Goal: Task Accomplishment & Management: Manage account settings

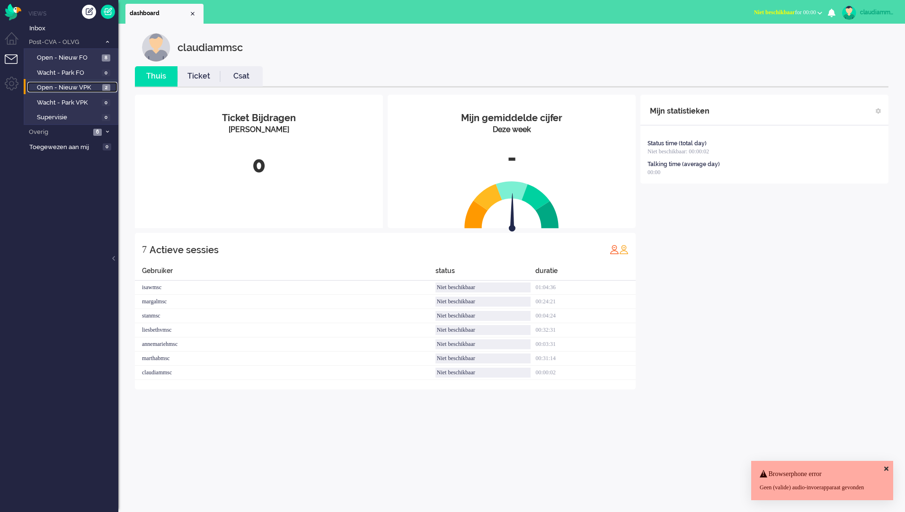
click at [63, 84] on span "Open - Nieuw VPK" at bounding box center [68, 87] width 63 height 9
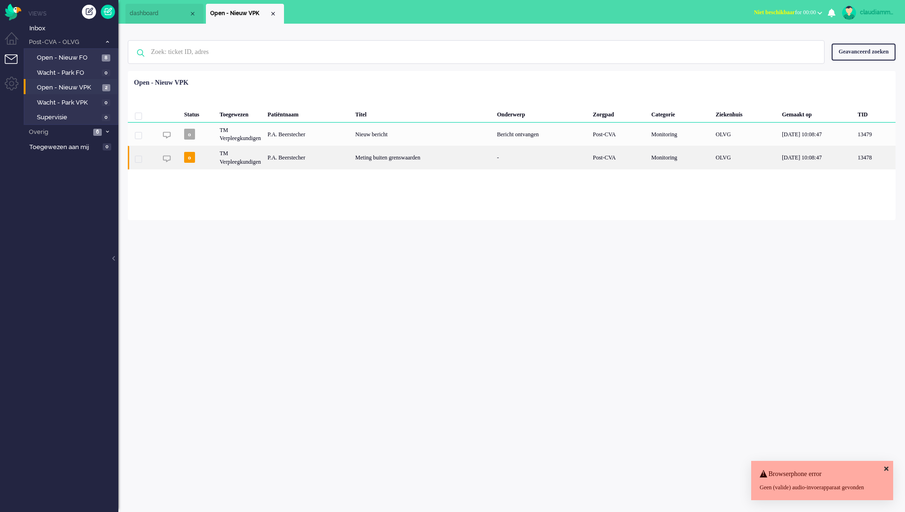
click at [392, 166] on div "Meting buiten grenswaarden" at bounding box center [423, 157] width 142 height 23
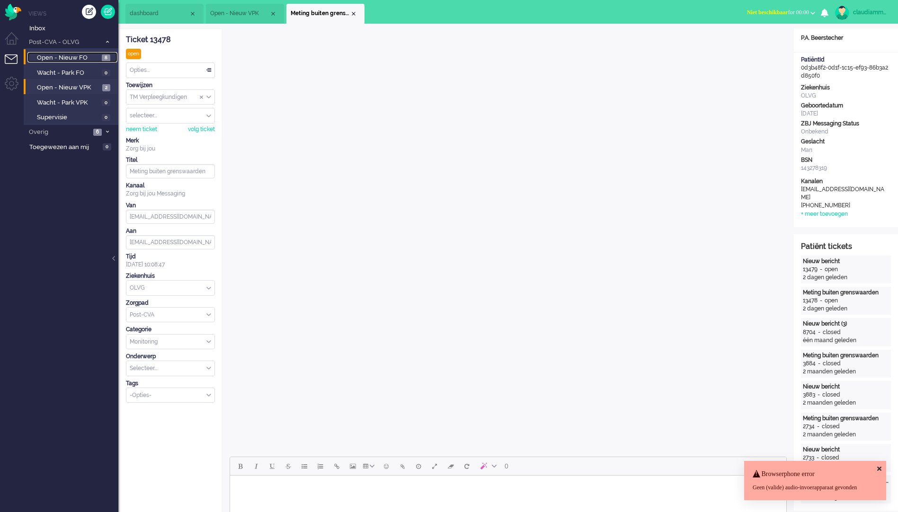
click at [80, 57] on span "Open - Nieuw FO" at bounding box center [68, 57] width 62 height 9
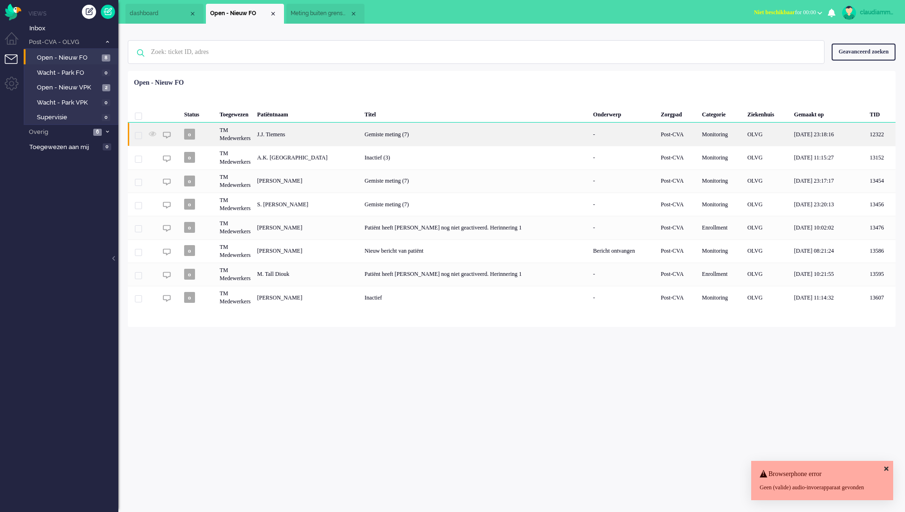
click at [315, 136] on div "J.J. Tiemens" at bounding box center [307, 134] width 107 height 23
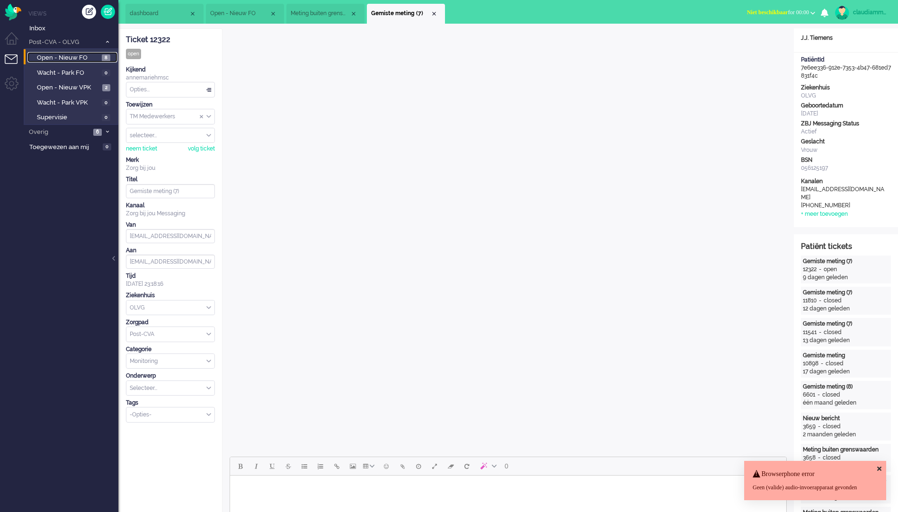
click at [89, 60] on span "Open - Nieuw FO" at bounding box center [68, 57] width 62 height 9
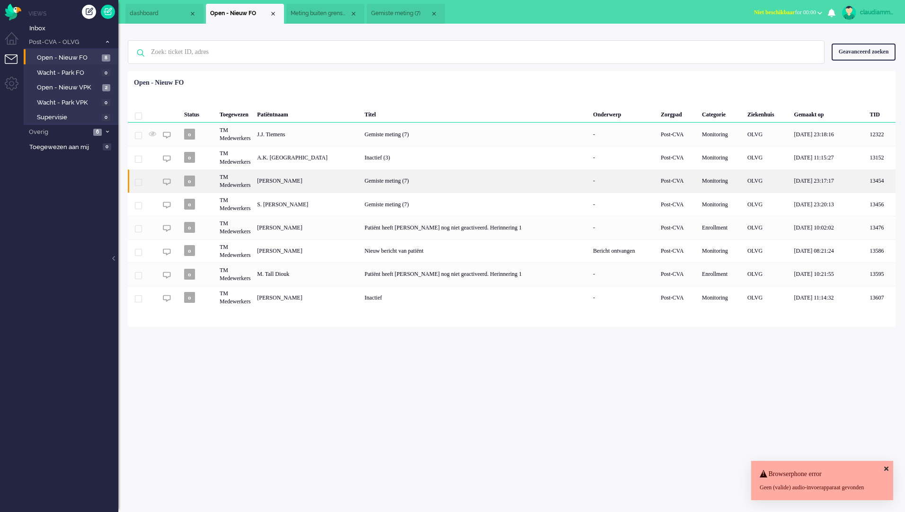
click at [290, 172] on div "[PERSON_NAME]" at bounding box center [307, 180] width 107 height 23
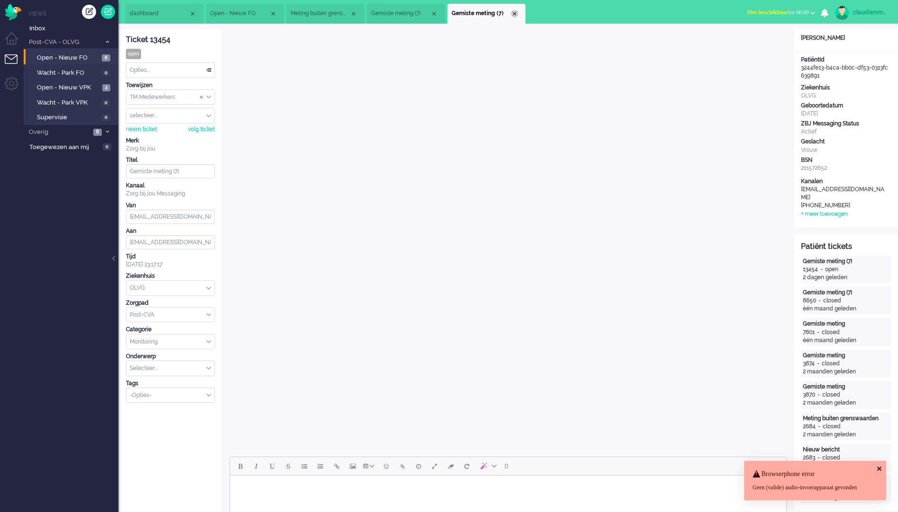
click at [513, 13] on div "Close tab" at bounding box center [515, 14] width 8 height 8
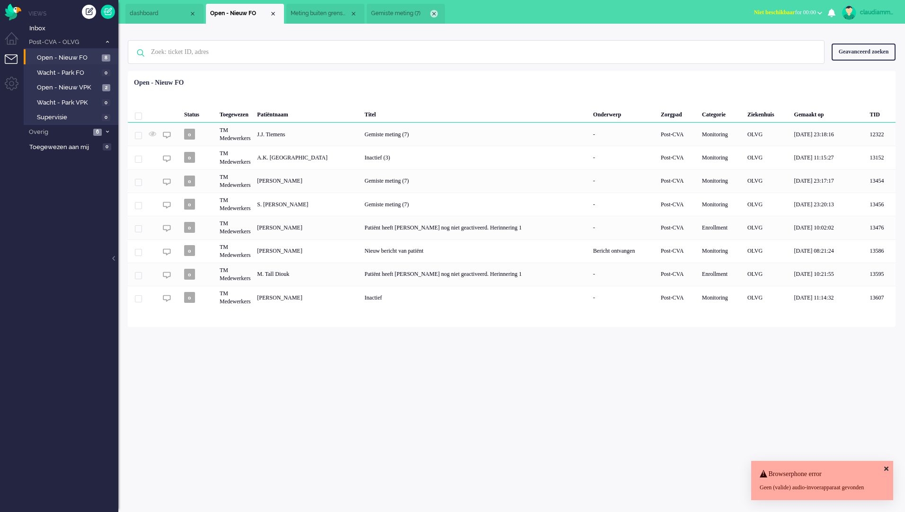
click at [434, 15] on div "Close tab" at bounding box center [434, 14] width 8 height 8
click at [353, 11] on div "Close tab" at bounding box center [354, 14] width 8 height 8
click at [274, 14] on div "Close tab" at bounding box center [273, 14] width 8 height 8
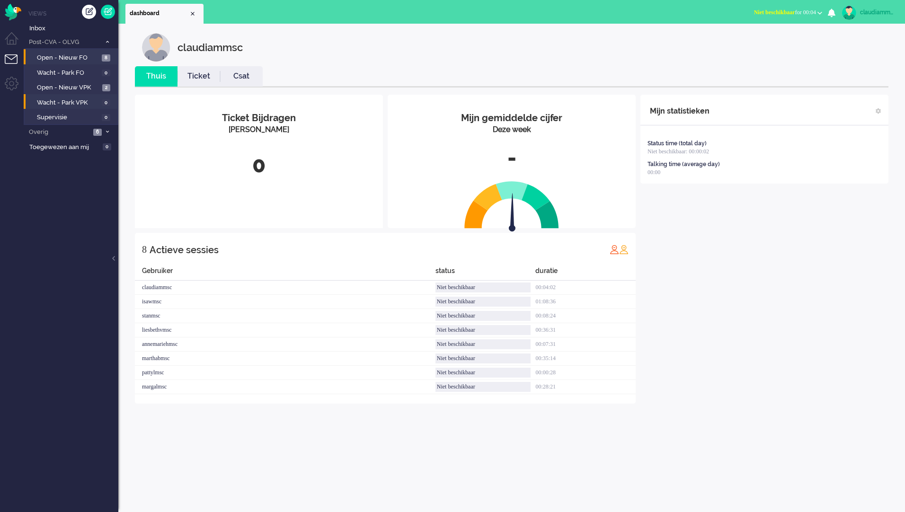
click at [72, 95] on li "Wacht - Park VPK 0" at bounding box center [71, 101] width 94 height 15
click at [77, 87] on span "Open - Nieuw VPK" at bounding box center [68, 87] width 63 height 9
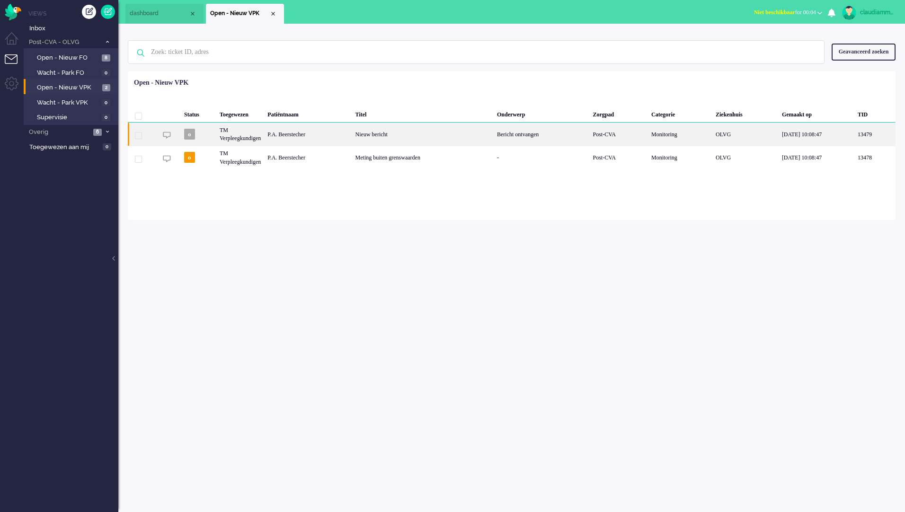
click at [389, 135] on div "Nieuw bericht" at bounding box center [423, 134] width 142 height 23
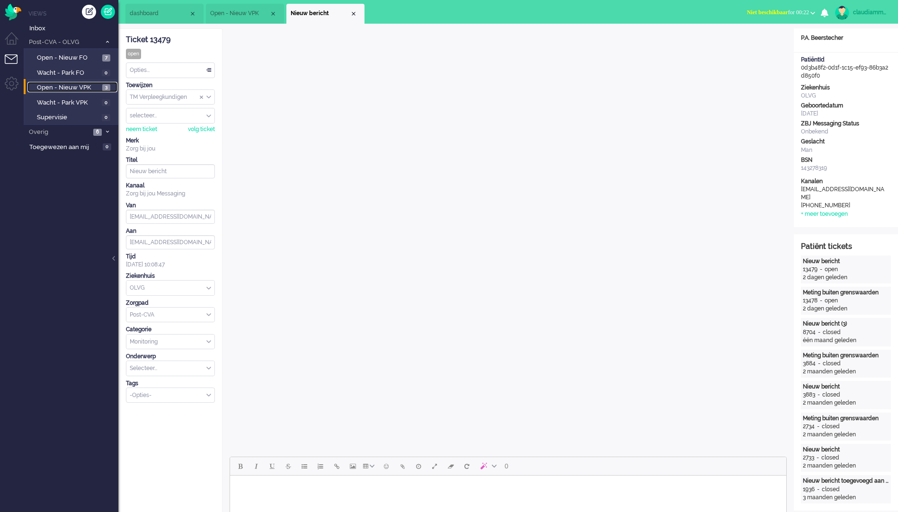
click at [63, 86] on span "Open - Nieuw VPK" at bounding box center [68, 87] width 63 height 9
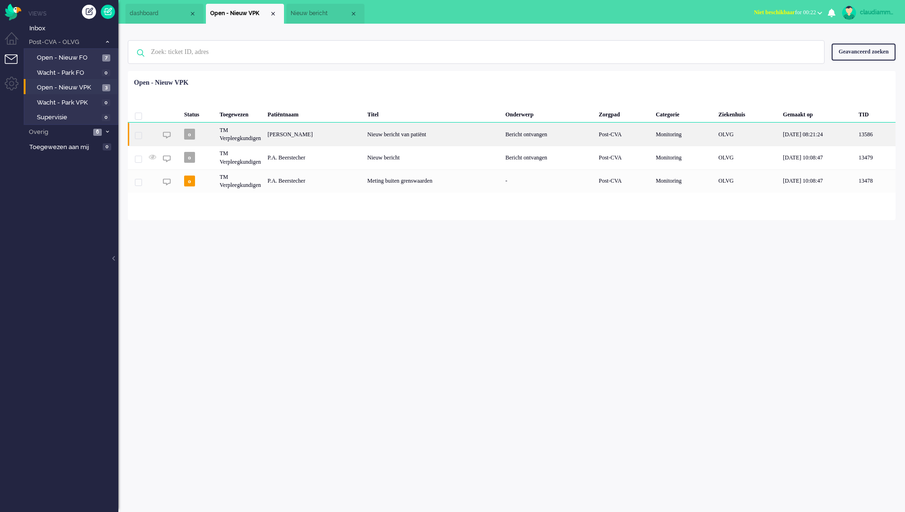
click at [404, 139] on div "Nieuw bericht van patiënt" at bounding box center [433, 134] width 138 height 23
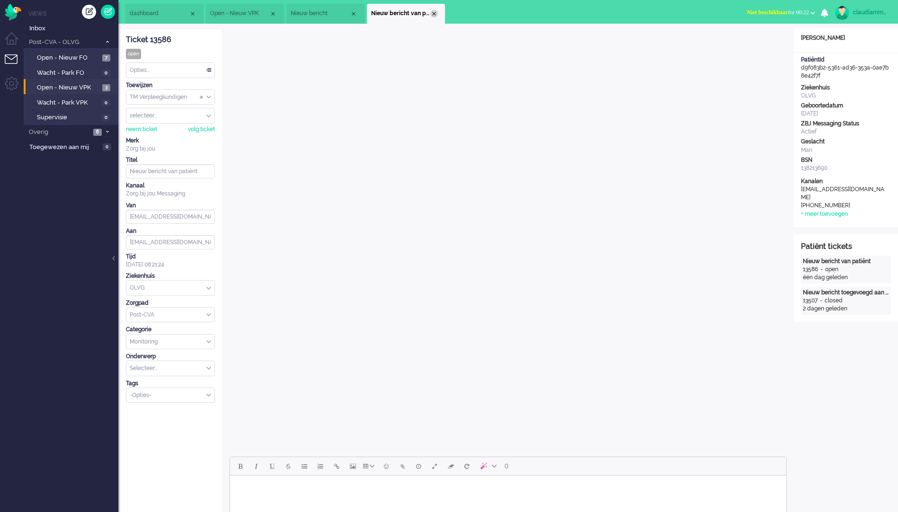
click at [436, 13] on div "Close tab" at bounding box center [434, 14] width 8 height 8
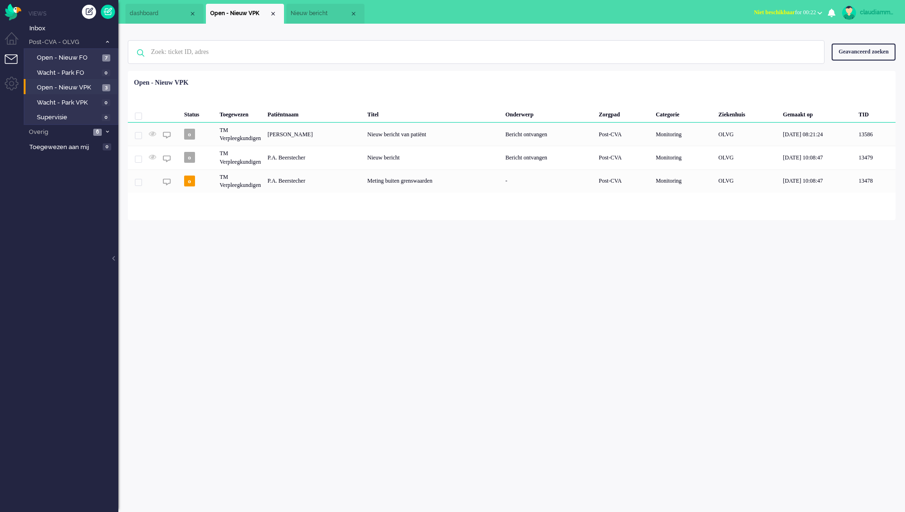
click at [321, 14] on span "Nieuw bericht" at bounding box center [320, 13] width 59 height 8
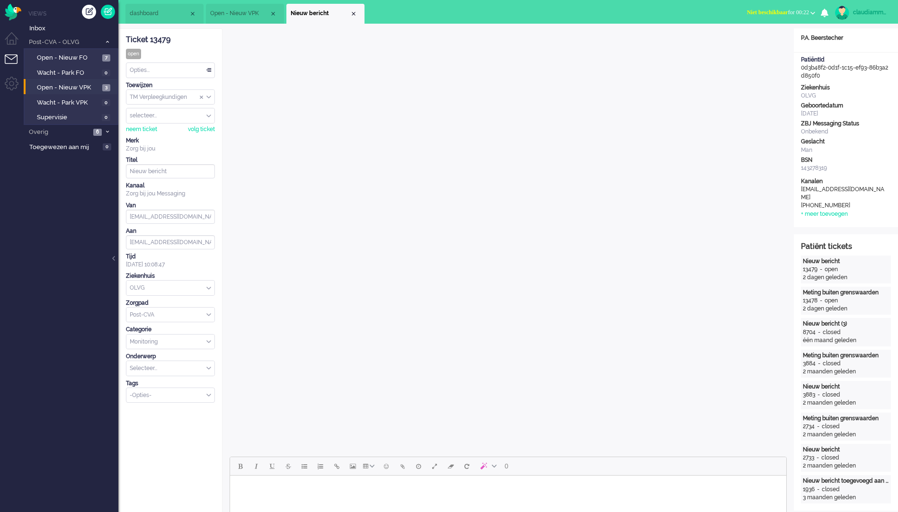
click at [224, 6] on li "Open - Nieuw VPK" at bounding box center [245, 14] width 78 height 20
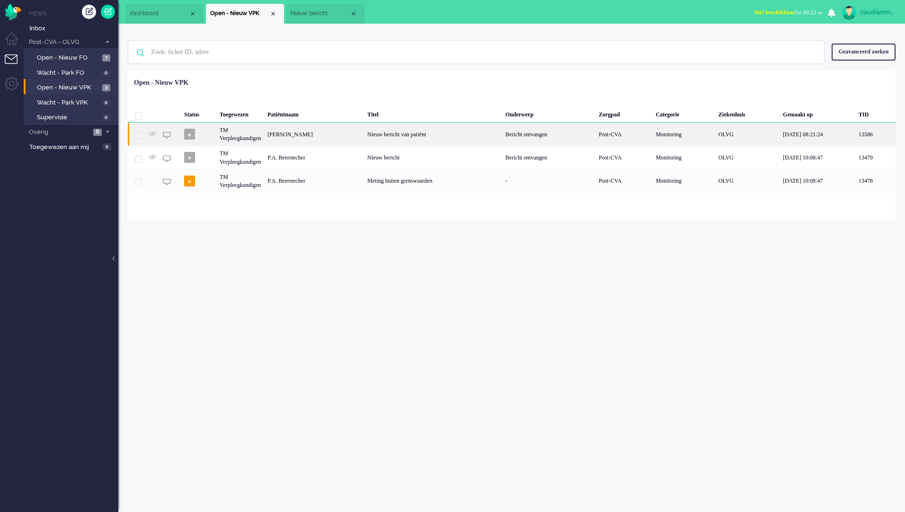
click at [309, 142] on div "[PERSON_NAME]" at bounding box center [314, 134] width 100 height 23
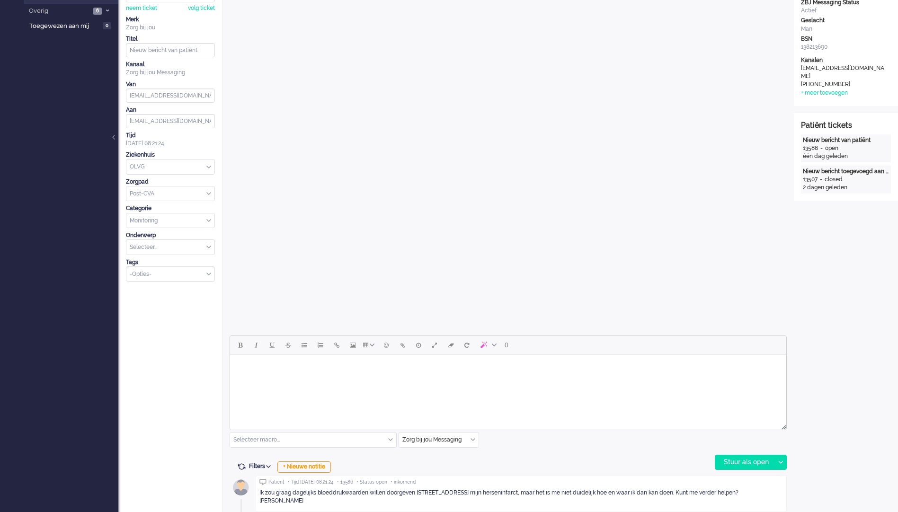
scroll to position [35, 0]
